Goal: Check status: Check status

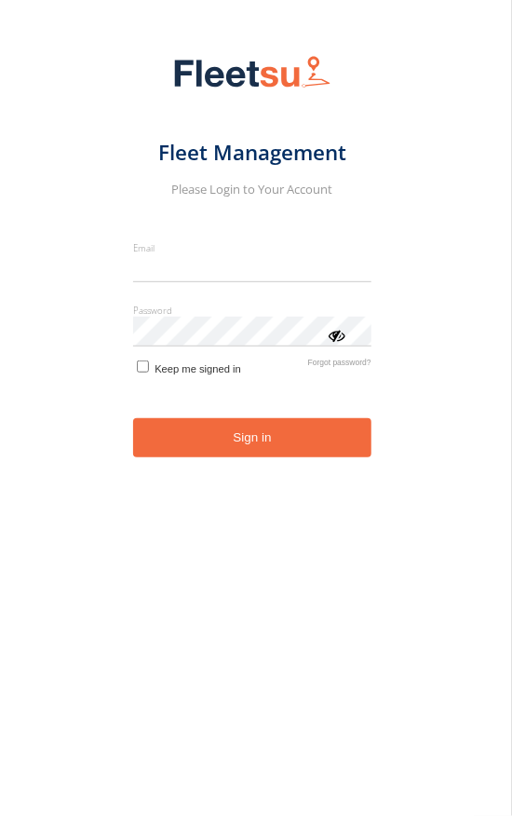
type input "**********"
click at [260, 453] on button "Sign in" at bounding box center [252, 437] width 238 height 39
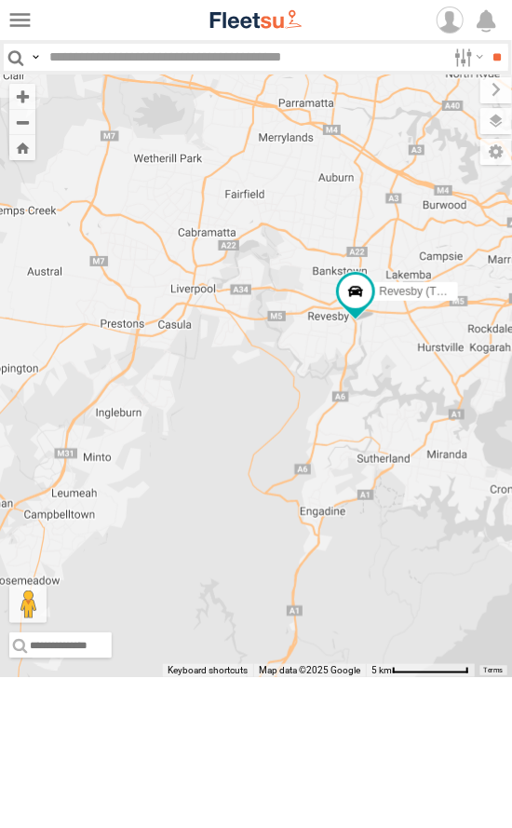
drag, startPoint x: 376, startPoint y: 466, endPoint x: 321, endPoint y: 426, distance: 68.0
click at [321, 426] on div "Rural (T08 - [PERSON_NAME]) Revesby (T07 - [PERSON_NAME]) SPARE (T04) [GEOGRAPH…" at bounding box center [256, 375] width 512 height 602
